Goal: Task Accomplishment & Management: Complete application form

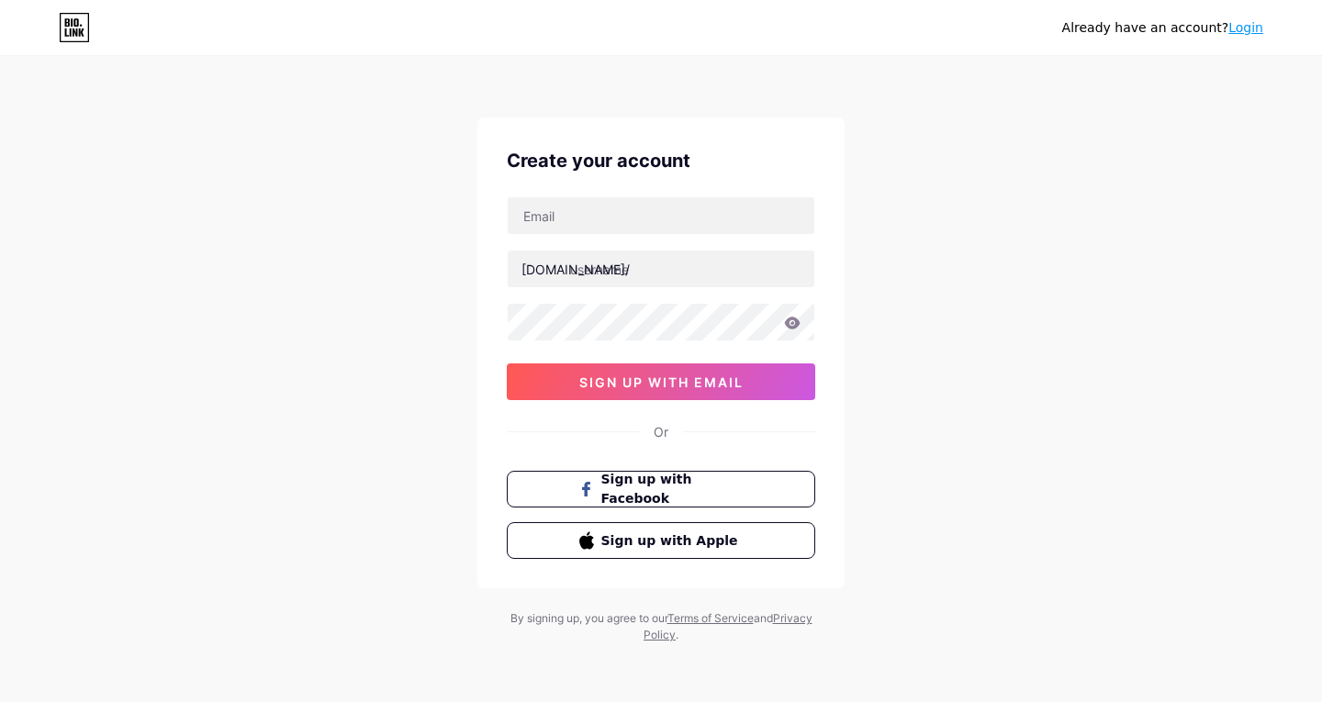
click at [609, 243] on div "[DOMAIN_NAME]/ sign up with email" at bounding box center [661, 298] width 309 height 204
click at [607, 228] on input "text" at bounding box center [661, 215] width 307 height 37
type input "[EMAIL_ADDRESS][DOMAIN_NAME]"
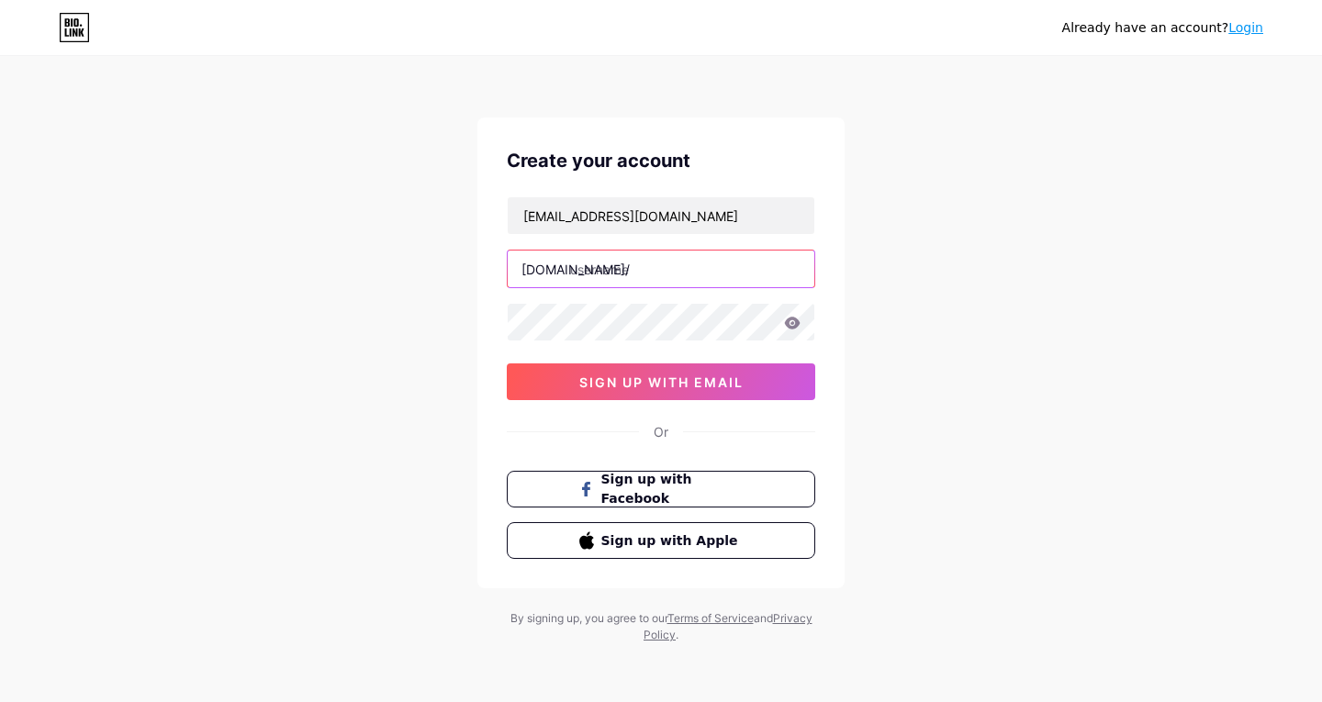
click at [629, 286] on input "text" at bounding box center [661, 269] width 307 height 37
click at [618, 264] on input "text" at bounding box center [661, 269] width 307 height 37
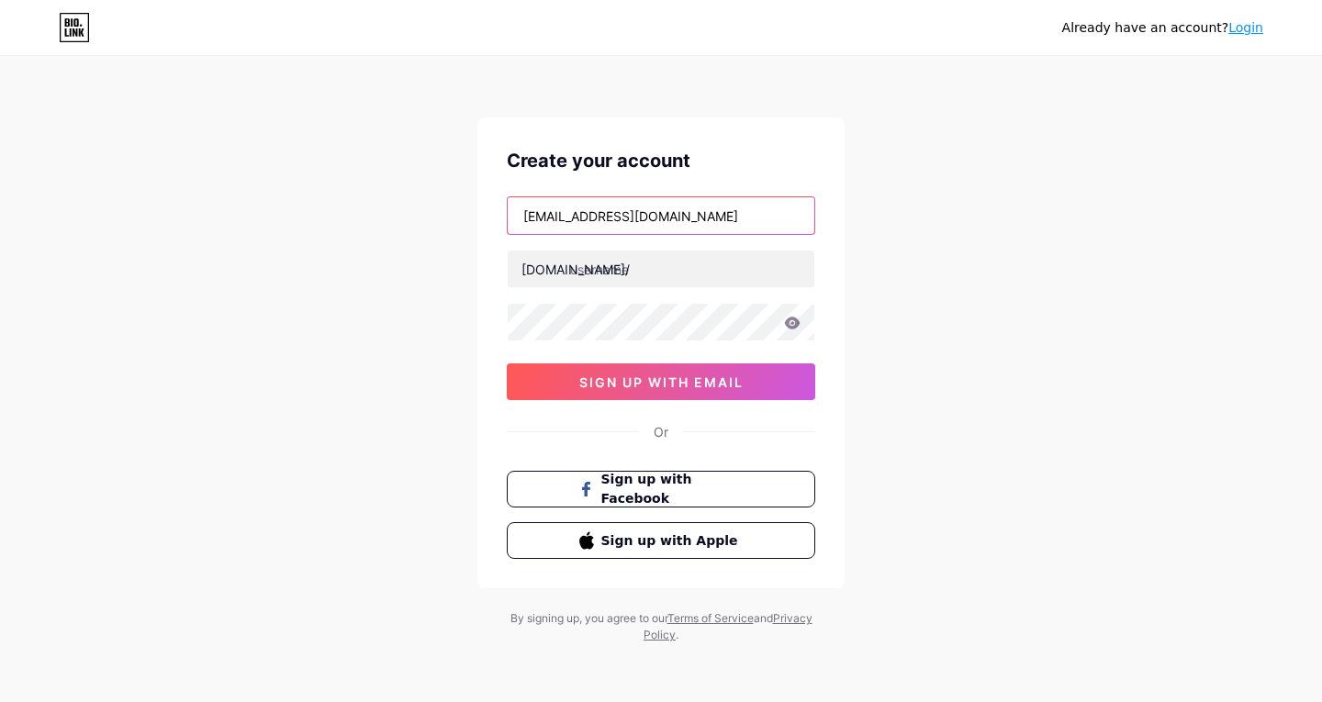
drag, startPoint x: 641, startPoint y: 221, endPoint x: 487, endPoint y: 230, distance: 154.5
click at [487, 230] on div "Create your account [EMAIL_ADDRESS][DOMAIN_NAME] [DOMAIN_NAME]/ sign up with em…" at bounding box center [660, 353] width 367 height 471
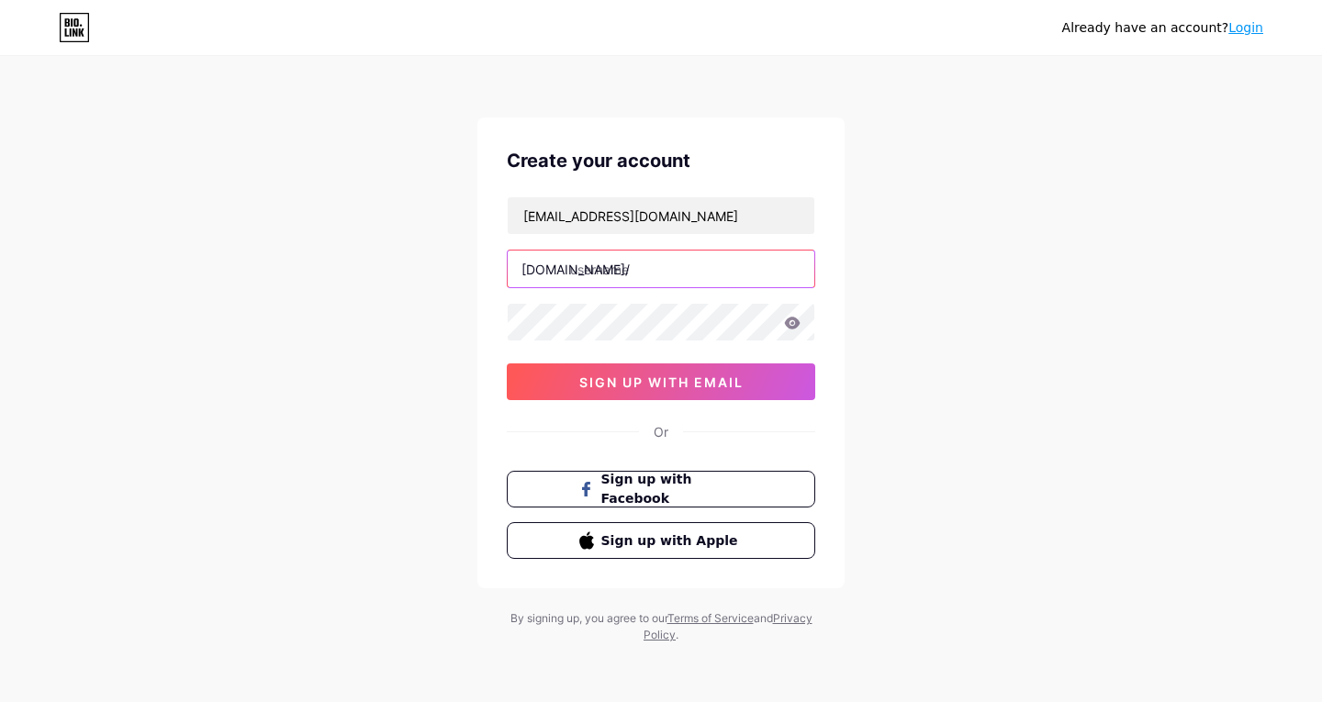
click at [607, 277] on input "text" at bounding box center [661, 269] width 307 height 37
paste input "wealthkhasnisprime"
type input "wealthkhasnisprime"
drag, startPoint x: 691, startPoint y: 276, endPoint x: 574, endPoint y: 286, distance: 117.9
click at [574, 286] on input "wealthkhasnisprime" at bounding box center [661, 269] width 307 height 37
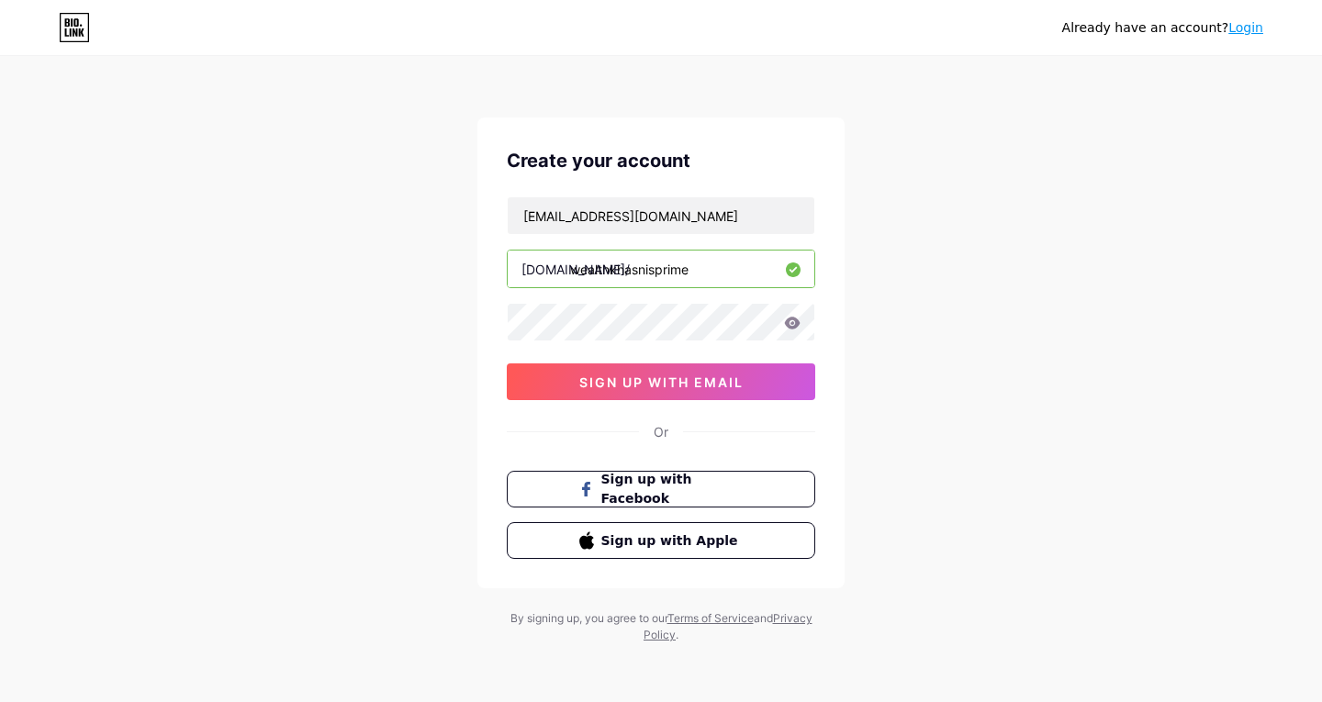
click at [793, 326] on icon at bounding box center [792, 323] width 17 height 13
click at [790, 322] on icon at bounding box center [792, 323] width 17 height 13
click at [794, 328] on icon at bounding box center [793, 323] width 16 height 12
click at [796, 324] on icon at bounding box center [793, 323] width 16 height 12
click at [681, 385] on span "sign up with email" at bounding box center [661, 383] width 164 height 16
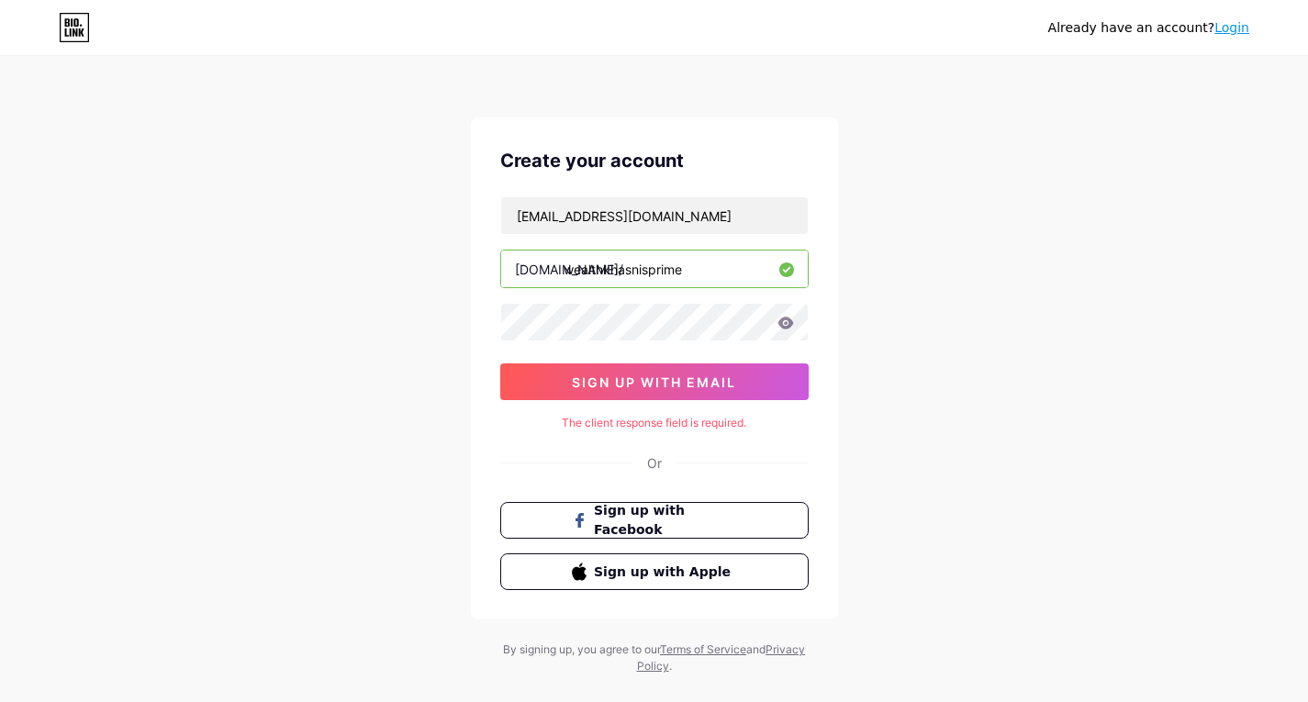
click at [786, 325] on icon at bounding box center [786, 323] width 17 height 13
click at [791, 321] on icon at bounding box center [786, 323] width 16 height 12
click at [710, 381] on span "sign up with email" at bounding box center [654, 383] width 164 height 16
click at [791, 327] on icon at bounding box center [786, 323] width 16 height 12
click at [780, 322] on icon at bounding box center [786, 323] width 16 height 12
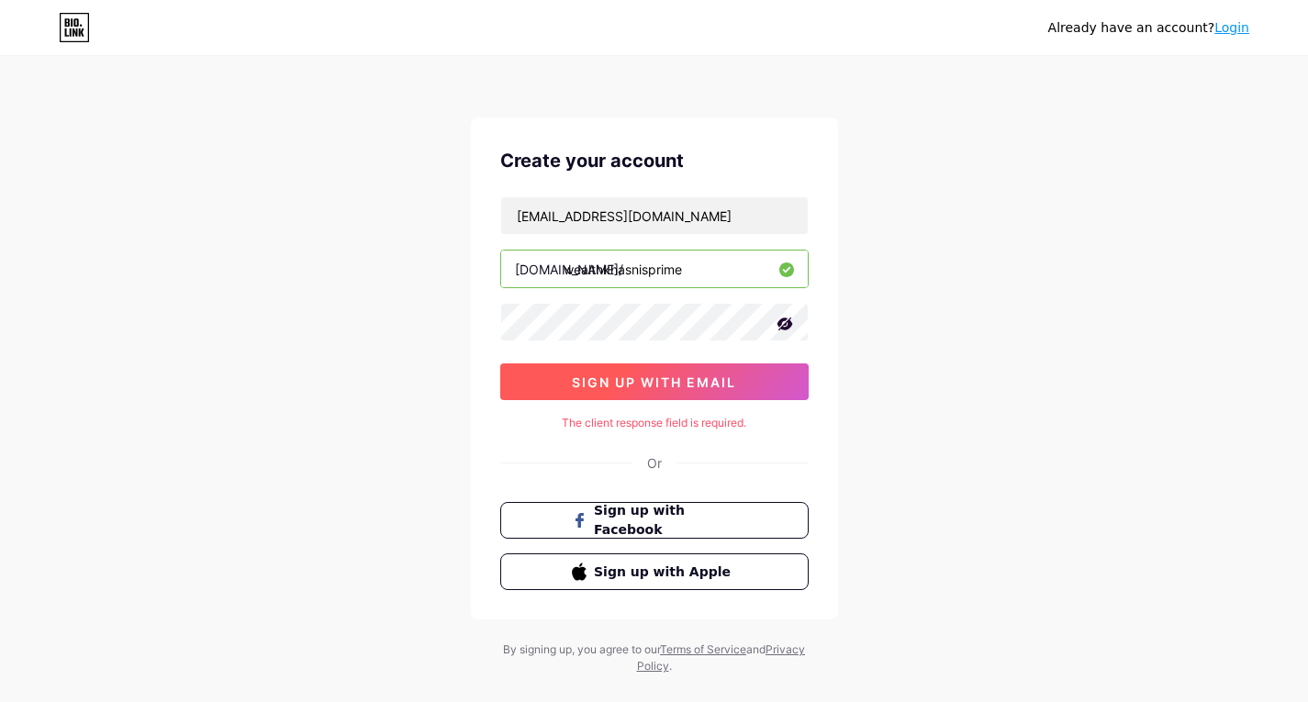
click at [678, 381] on span "sign up with email" at bounding box center [654, 383] width 164 height 16
